Goal: Transaction & Acquisition: Purchase product/service

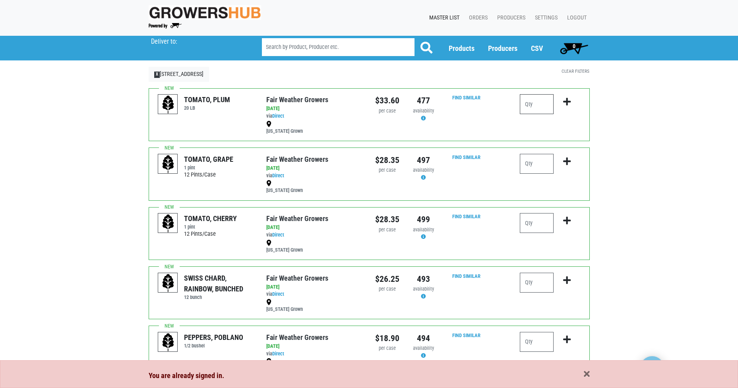
click at [542, 104] on input "number" at bounding box center [537, 104] width 34 height 20
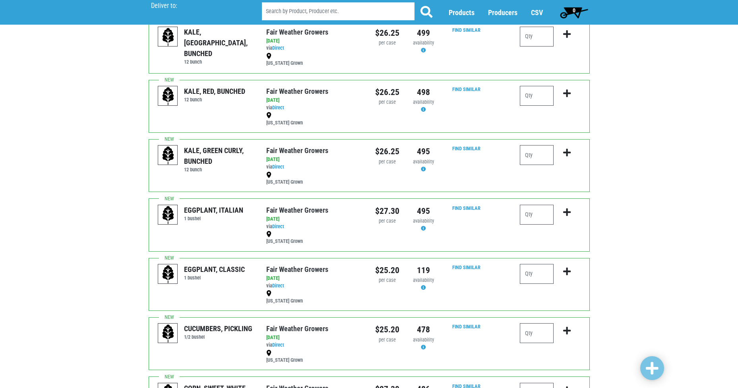
scroll to position [805, 0]
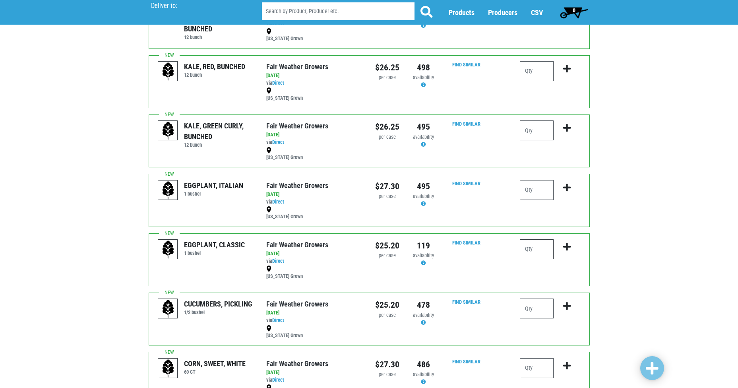
click at [540, 245] on input "number" at bounding box center [537, 249] width 34 height 20
type input "1"
click at [566, 247] on icon "submit" at bounding box center [567, 247] width 8 height 9
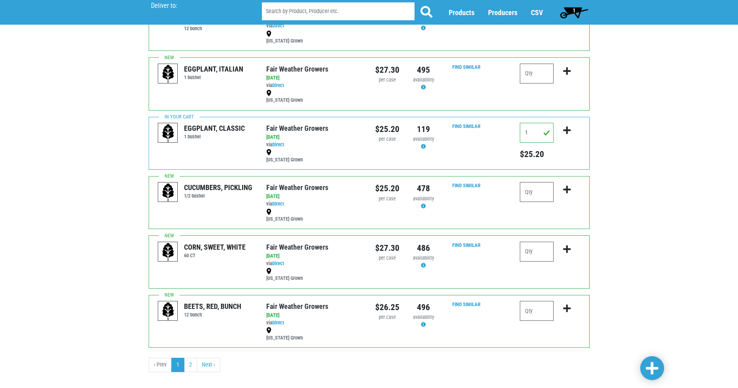
scroll to position [932, 0]
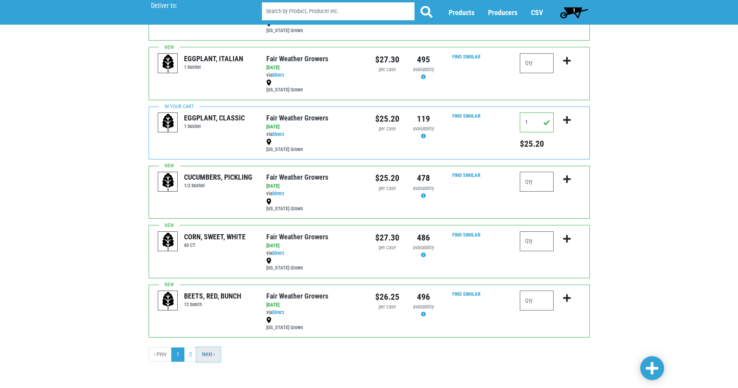
click at [213, 353] on link "Next ›" at bounding box center [208, 355] width 23 height 14
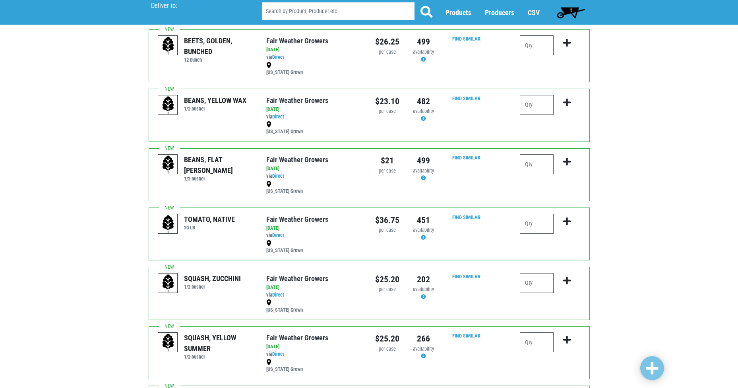
scroll to position [64, 0]
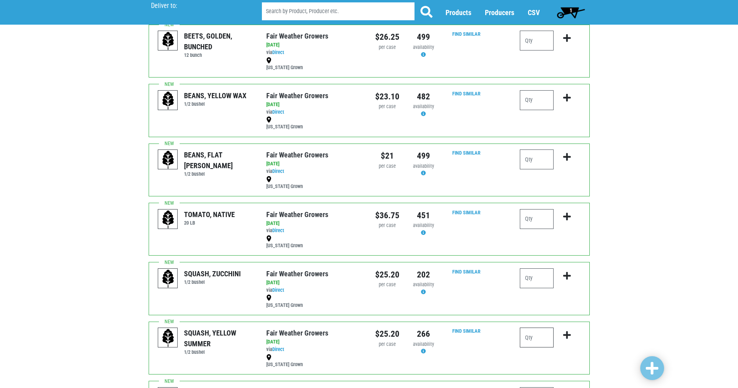
click at [540, 338] on input "number" at bounding box center [537, 338] width 34 height 20
type input "2"
click at [564, 335] on icon "submit" at bounding box center [567, 335] width 8 height 9
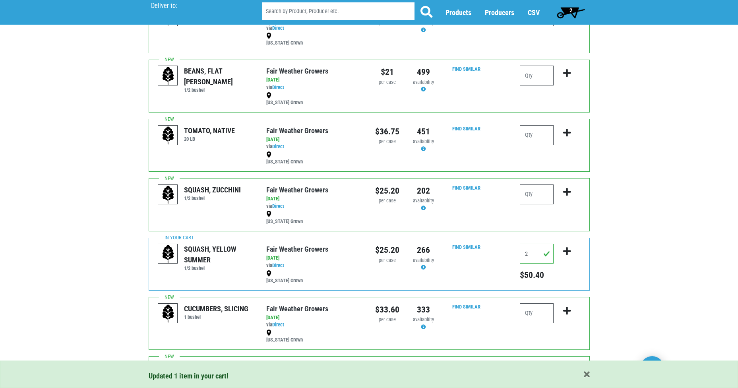
scroll to position [150, 0]
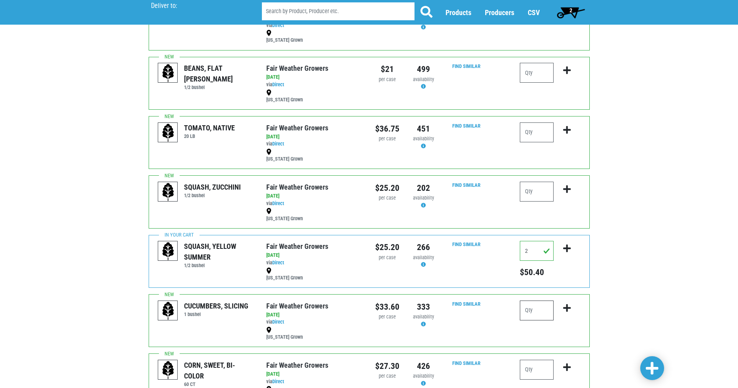
click at [541, 309] on input "number" at bounding box center [537, 311] width 34 height 20
type input "2"
click at [567, 313] on button "submit" at bounding box center [567, 313] width 19 height 25
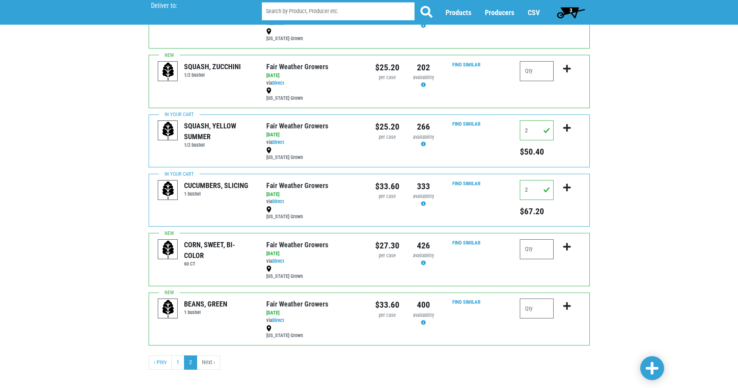
scroll to position [279, 0]
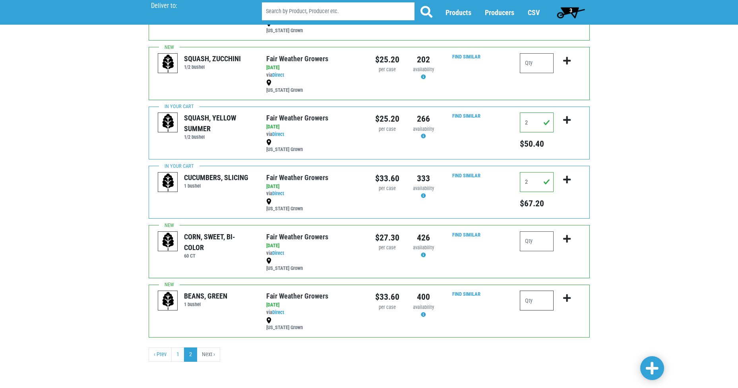
click at [539, 300] on input "number" at bounding box center [537, 301] width 34 height 20
type input "1"
click at [565, 298] on icon "submit" at bounding box center [567, 298] width 8 height 9
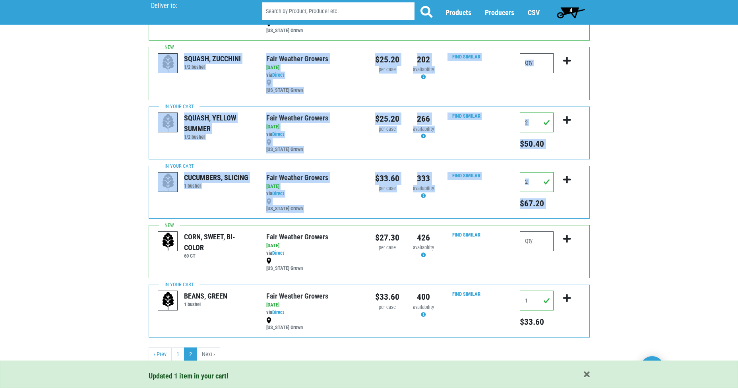
drag, startPoint x: 738, startPoint y: 201, endPoint x: 736, endPoint y: 37, distance: 163.8
click at [736, 37] on div "Deliver To Market 32, Torrington #156, 156 Deliver to: Products Case Vegetables…" at bounding box center [369, 62] width 738 height 611
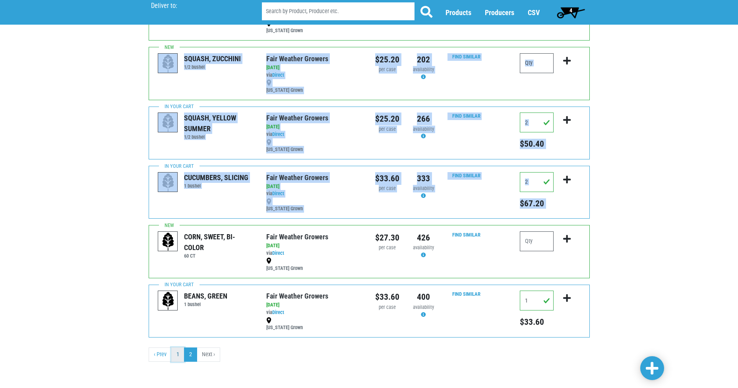
click at [179, 354] on link "1" at bounding box center [177, 355] width 13 height 14
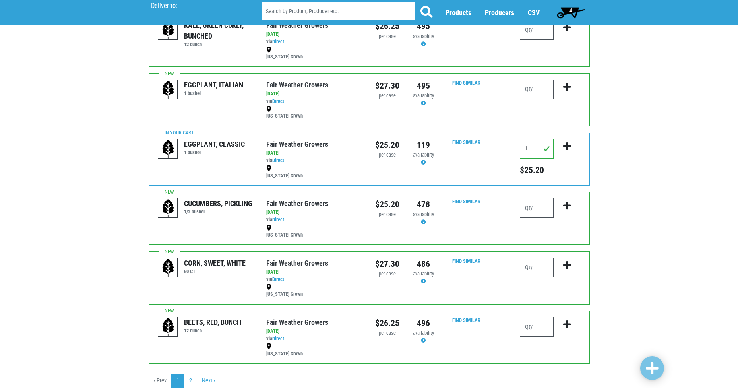
scroll to position [926, 0]
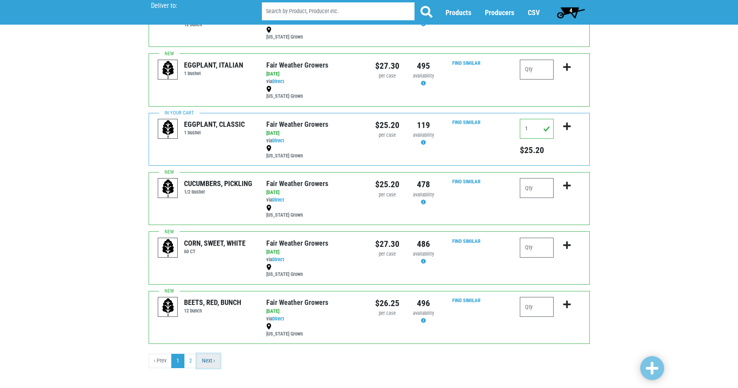
click at [214, 359] on link "Next ›" at bounding box center [208, 361] width 23 height 14
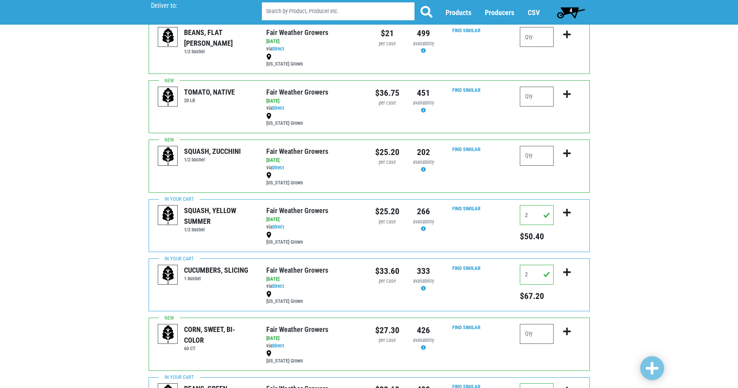
scroll to position [231, 0]
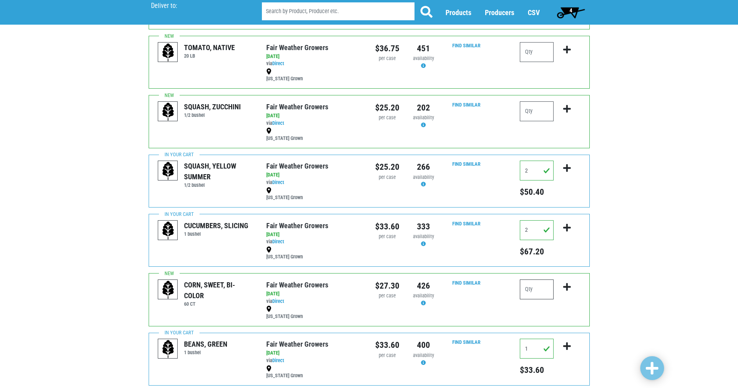
click at [537, 287] on input "number" at bounding box center [537, 290] width 34 height 20
type input "3"
click at [564, 285] on icon "submit" at bounding box center [567, 287] width 8 height 9
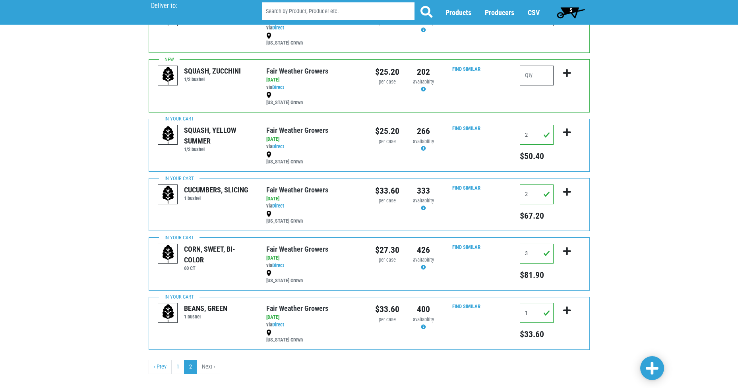
scroll to position [279, 0]
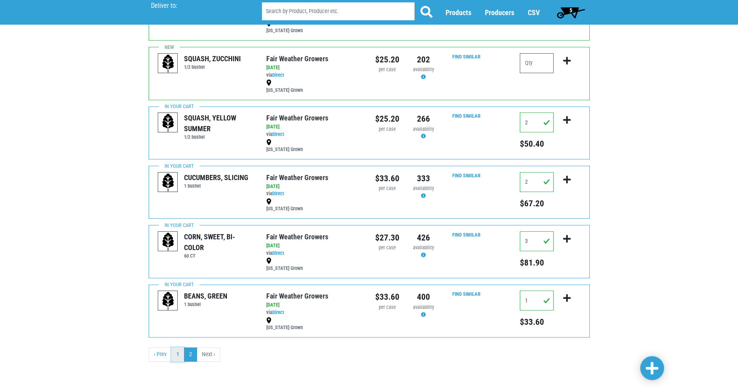
click at [180, 353] on link "1" at bounding box center [177, 355] width 13 height 14
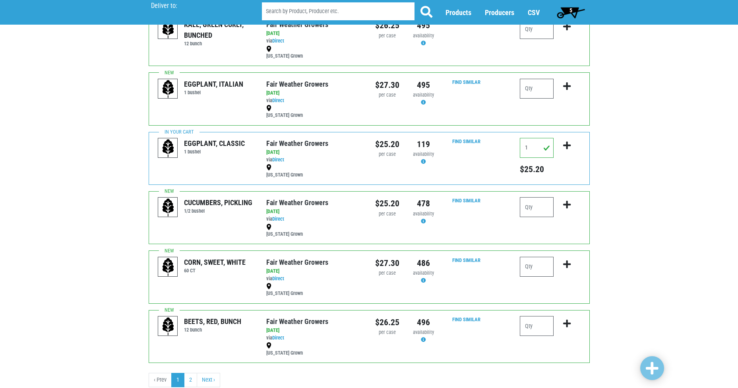
scroll to position [932, 0]
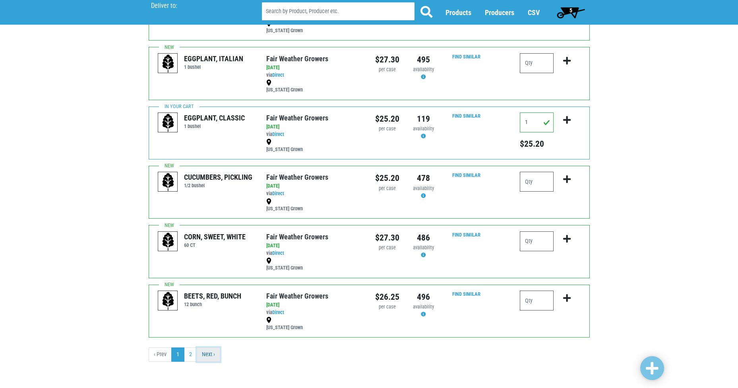
click at [216, 352] on link "Next ›" at bounding box center [208, 355] width 23 height 14
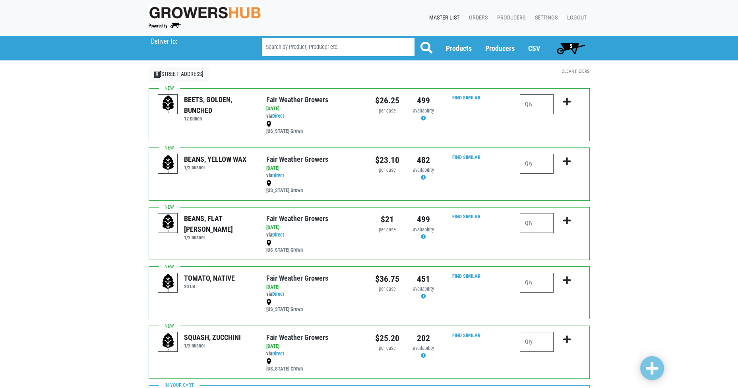
click at [565, 43] on span "5" at bounding box center [571, 48] width 35 height 16
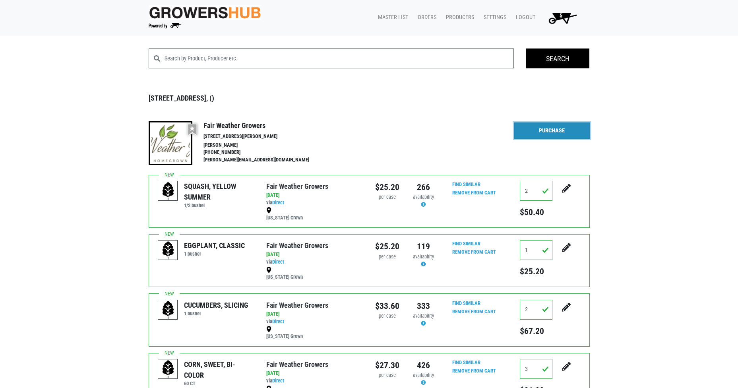
click at [548, 133] on link "Purchase" at bounding box center [553, 130] width 76 height 17
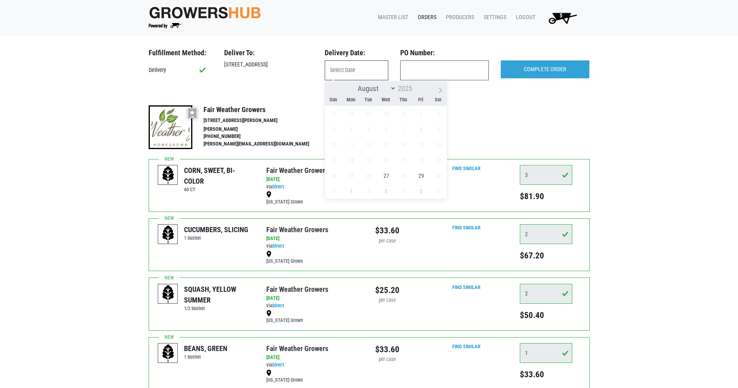
click at [345, 70] on input "text" at bounding box center [357, 70] width 64 height 20
click at [386, 174] on span "27" at bounding box center [387, 176] width 16 height 16
type input "[DATE]"
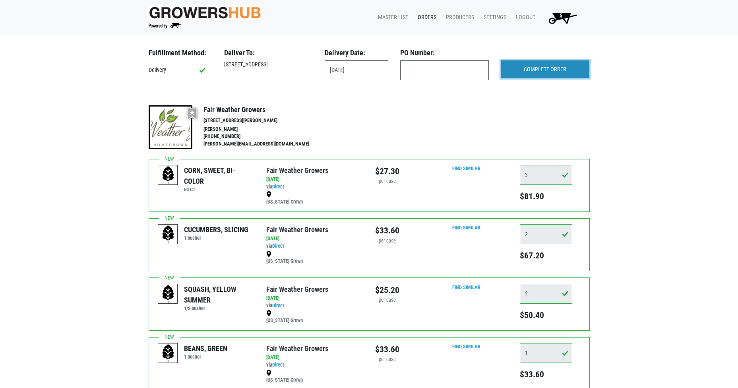
click at [543, 70] on input "COMPLETE ORDER" at bounding box center [545, 69] width 89 height 18
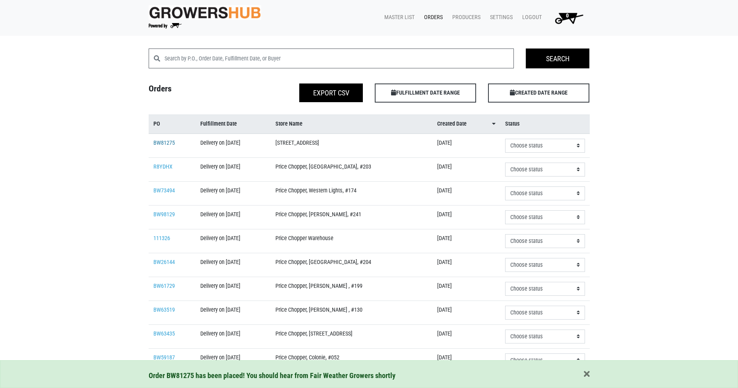
click at [162, 144] on link "BW81275" at bounding box center [163, 143] width 21 height 7
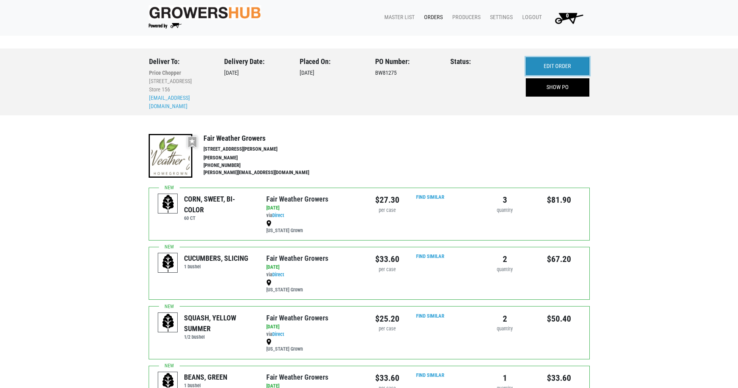
click at [545, 67] on link "EDIT ORDER" at bounding box center [558, 66] width 64 height 18
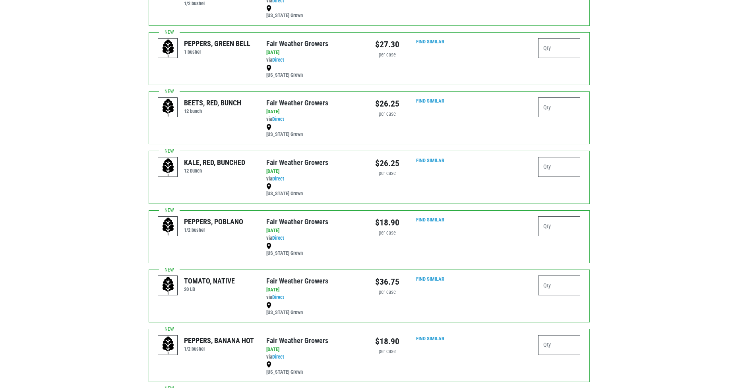
scroll to position [1362, 0]
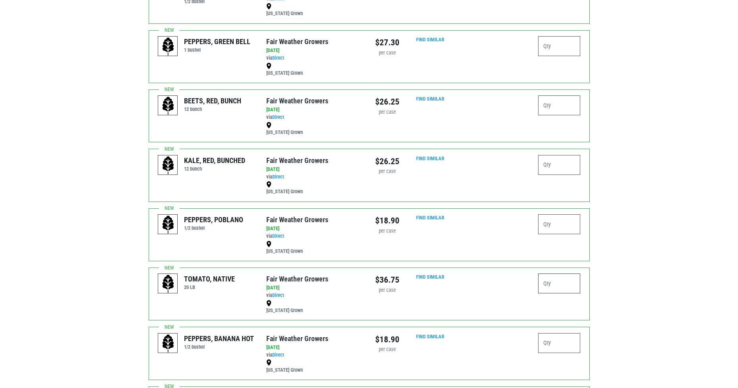
click at [560, 287] on input "number" at bounding box center [559, 284] width 43 height 20
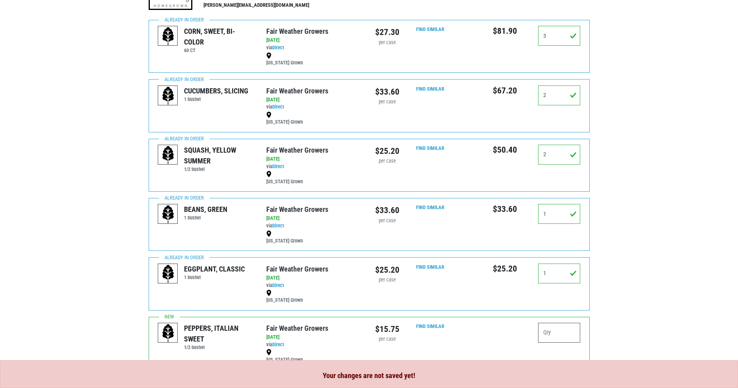
scroll to position [0, 0]
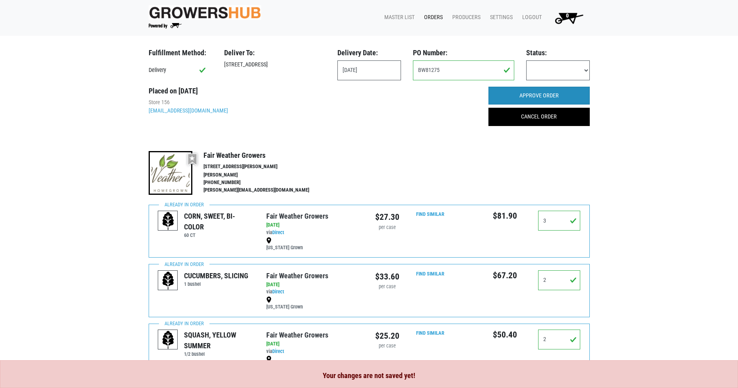
type input "2"
click at [550, 98] on input "APPROVE ORDER" at bounding box center [539, 96] width 101 height 18
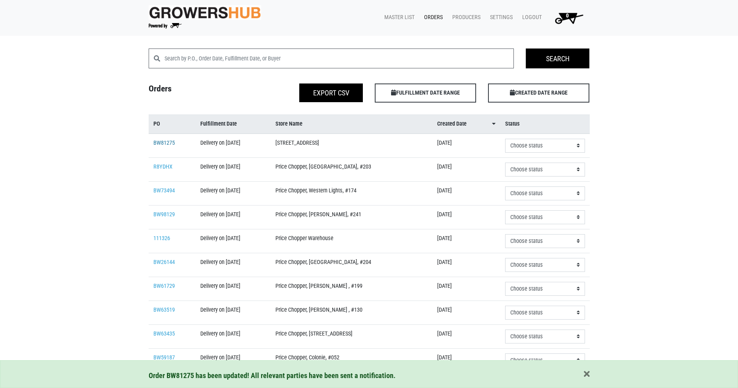
click at [161, 144] on link "BW81275" at bounding box center [163, 143] width 21 height 7
